Goal: Information Seeking & Learning: Find specific fact

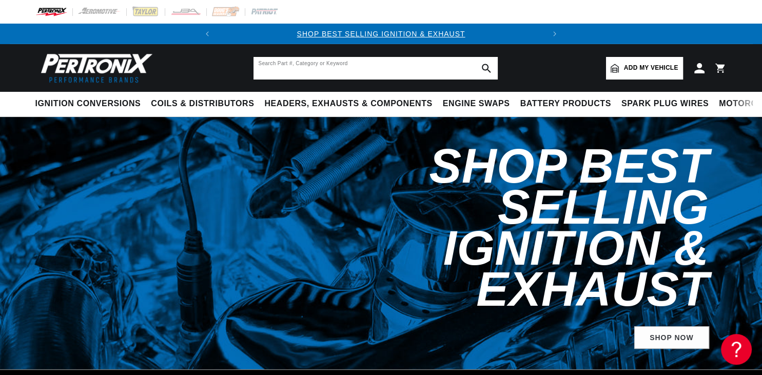
click at [292, 69] on input "text" at bounding box center [375, 68] width 244 height 23
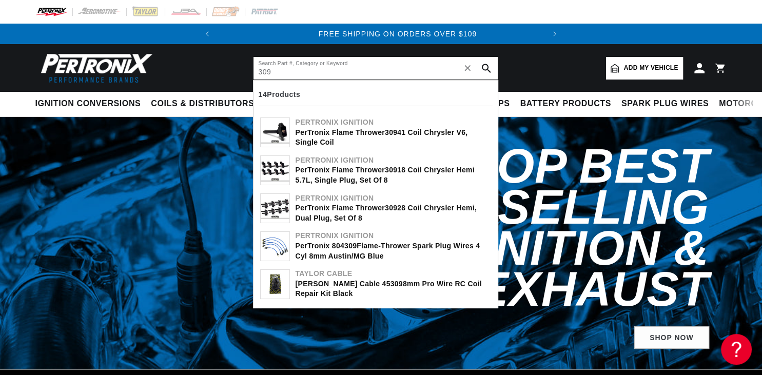
scroll to position [0, 311]
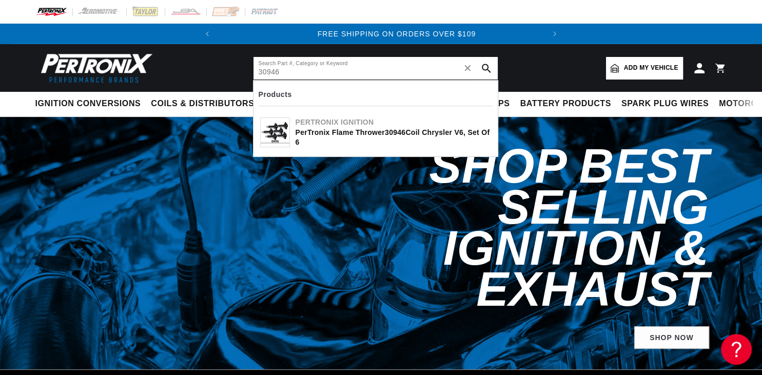
type input "30946"
click at [310, 133] on div "PerTronix Flame Thrower 30946 Coil Chrysler V6, Set of 6" at bounding box center [392, 138] width 195 height 20
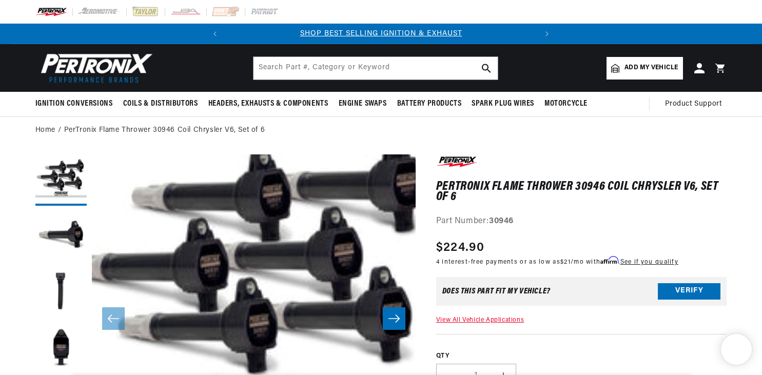
click at [63, 283] on button "Load image 3 in gallery view" at bounding box center [60, 292] width 51 height 51
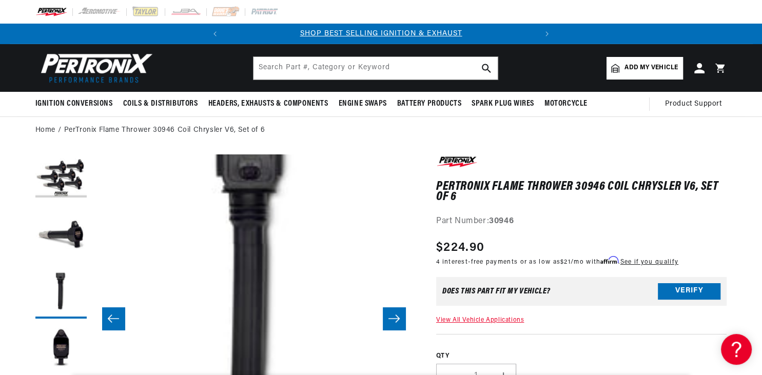
scroll to position [0, 648]
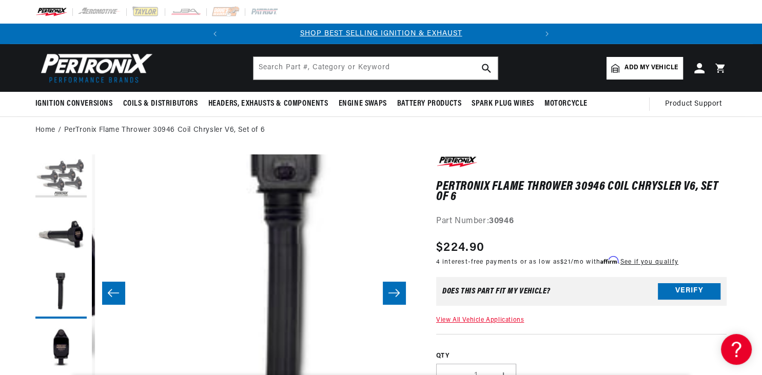
click at [69, 178] on button "Load image 1 in gallery view" at bounding box center [60, 179] width 51 height 51
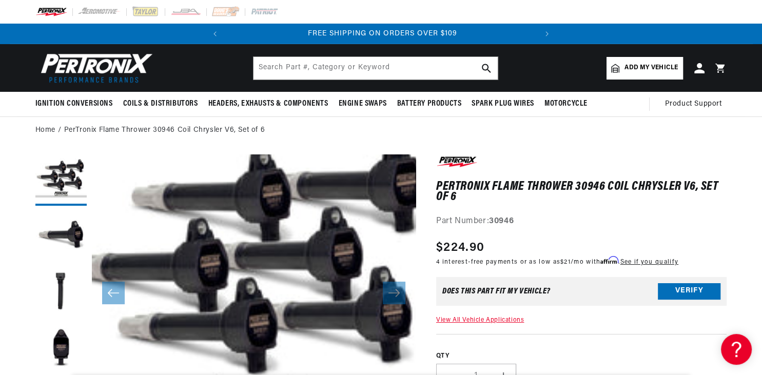
scroll to position [0, 311]
click at [65, 349] on button "Load image 4 in gallery view" at bounding box center [60, 349] width 51 height 51
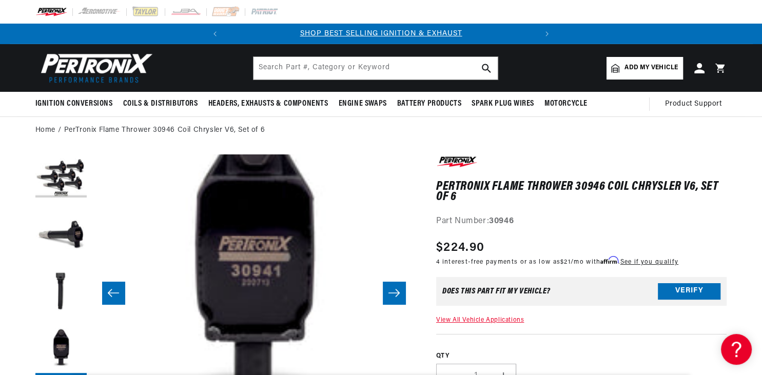
scroll to position [25, 972]
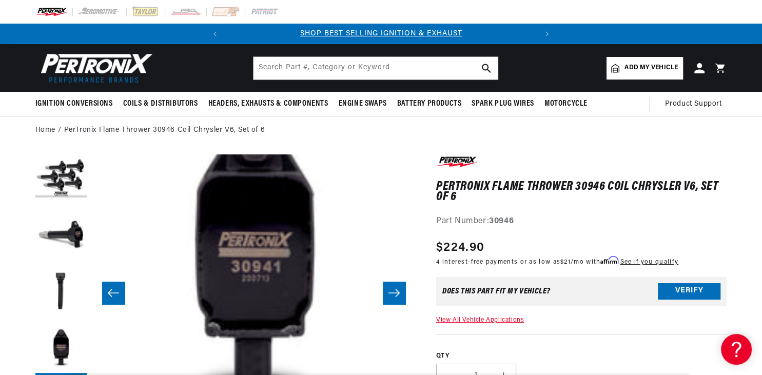
click at [114, 294] on icon "Slide left" at bounding box center [113, 293] width 12 height 10
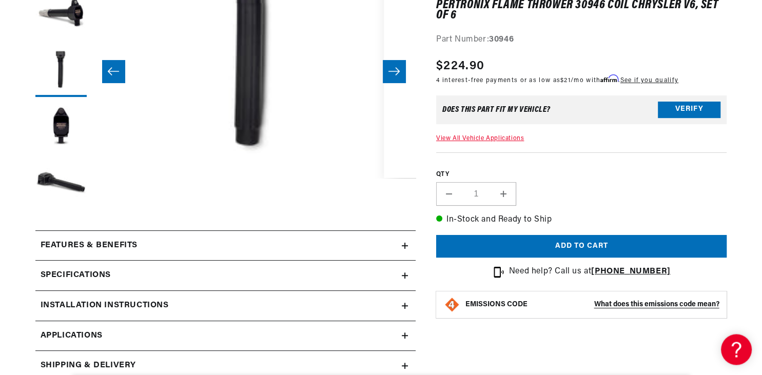
scroll to position [252, 0]
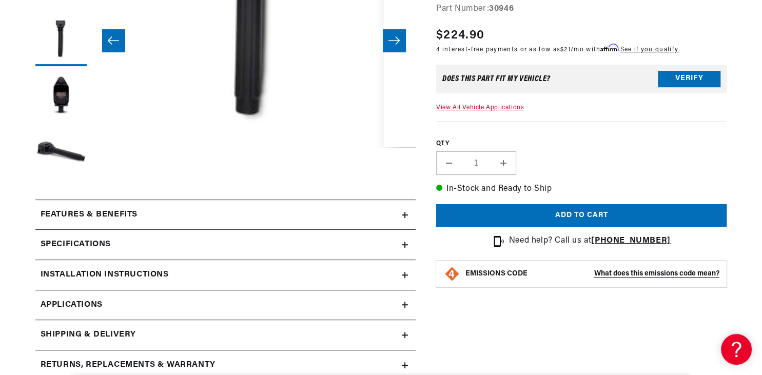
click at [114, 239] on div "Specifications" at bounding box center [218, 244] width 366 height 13
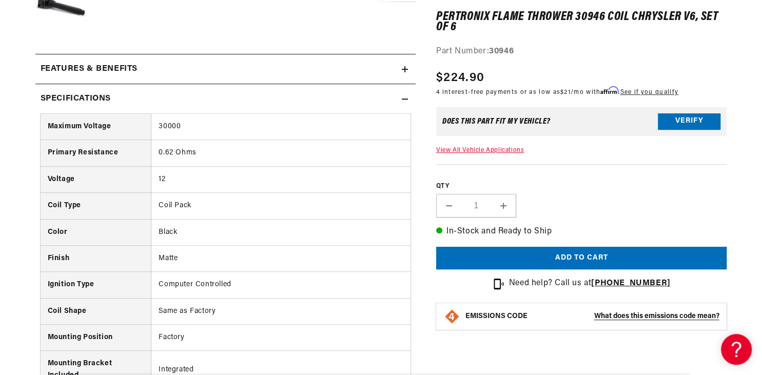
scroll to position [505, 0]
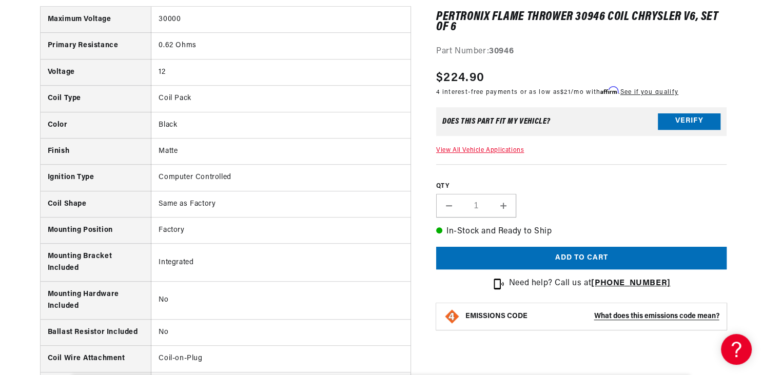
click at [531, 353] on div "PerTronix Flame Thrower 30946 Coil Chrysler V6, Set of 6 PerTronix Flame Throwe…" at bounding box center [571, 291] width 311 height 1284
click at [586, 58] on div "Part Number: 30946" at bounding box center [581, 52] width 291 height 13
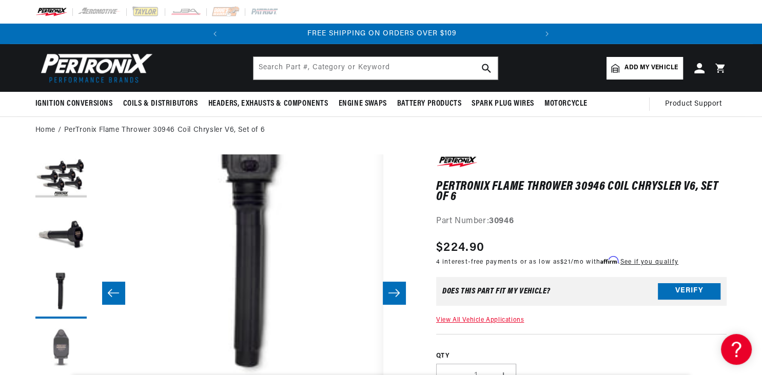
scroll to position [0, 311]
click at [59, 349] on button "Load image 4 in gallery view" at bounding box center [60, 349] width 51 height 51
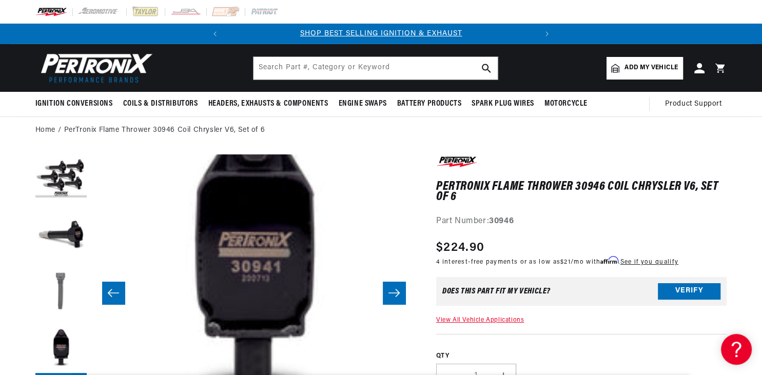
scroll to position [0, 0]
click at [63, 284] on button "Load image 3 in gallery view" at bounding box center [60, 292] width 51 height 51
